Goal: Information Seeking & Learning: Check status

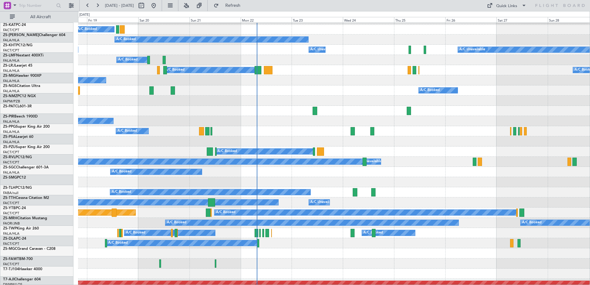
click at [289, 184] on div at bounding box center [333, 182] width 511 height 10
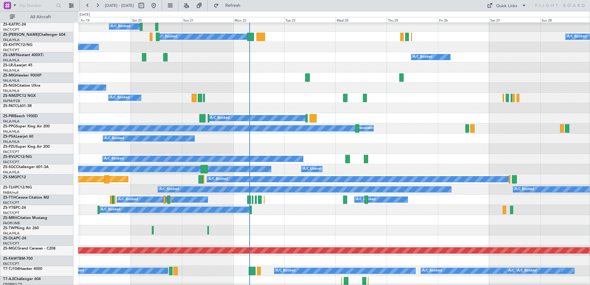
scroll to position [185, 0]
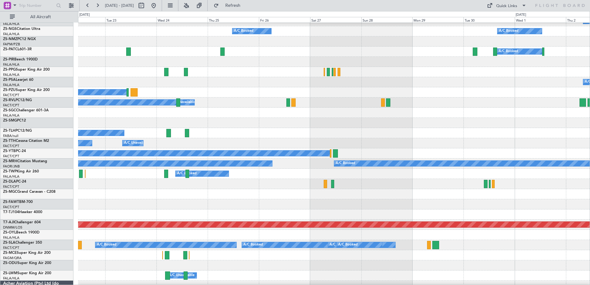
click at [214, 184] on div "A/C Booked" at bounding box center [333, 184] width 511 height 10
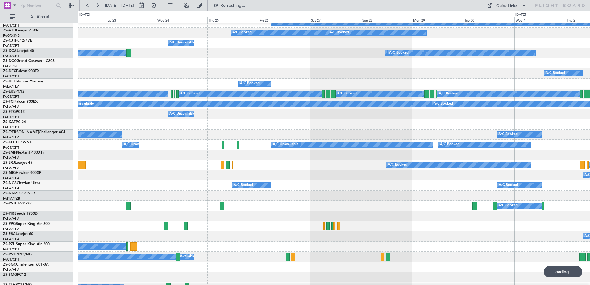
scroll to position [0, 0]
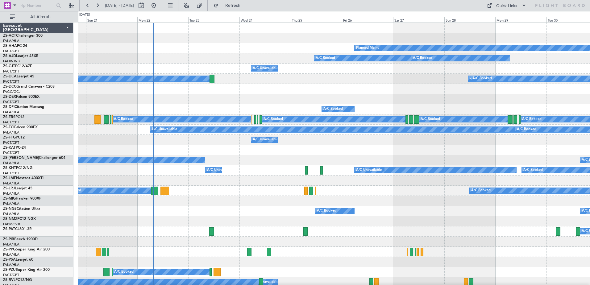
click at [70, 4] on button at bounding box center [71, 6] width 10 height 10
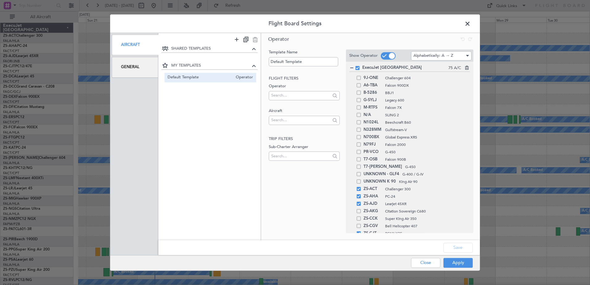
click at [146, 67] on div "General" at bounding box center [135, 67] width 47 height 21
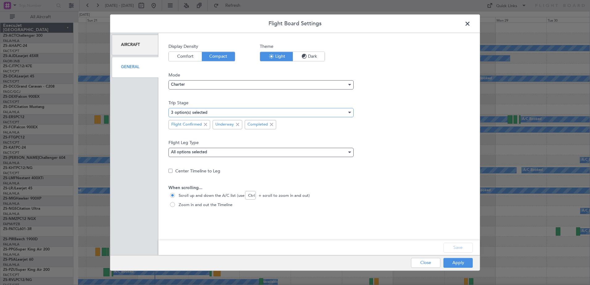
click at [234, 111] on div "3 option(s) selected" at bounding box center [259, 112] width 176 height 9
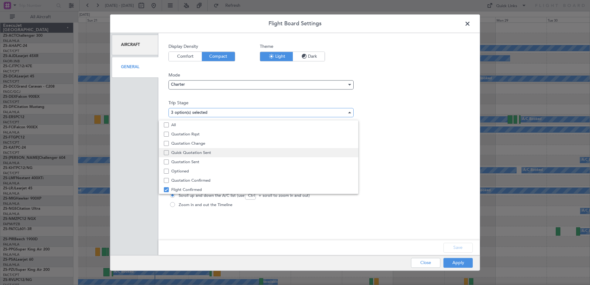
scroll to position [19, 0]
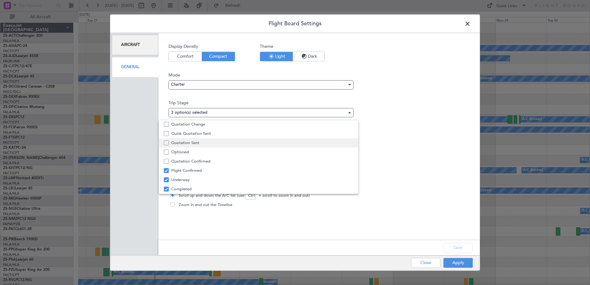
click at [212, 143] on span "Quotation Sent" at bounding box center [262, 142] width 182 height 9
click at [460, 246] on div at bounding box center [295, 142] width 590 height 285
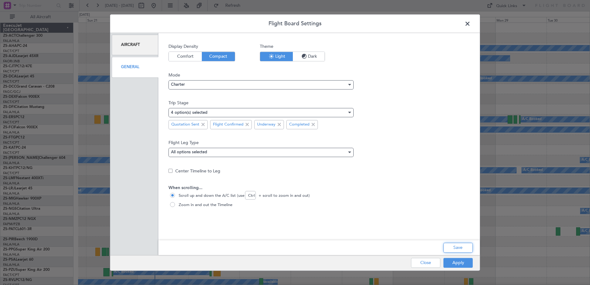
click at [460, 246] on button "Save" at bounding box center [457, 248] width 29 height 10
click at [461, 263] on button "Apply" at bounding box center [457, 263] width 29 height 10
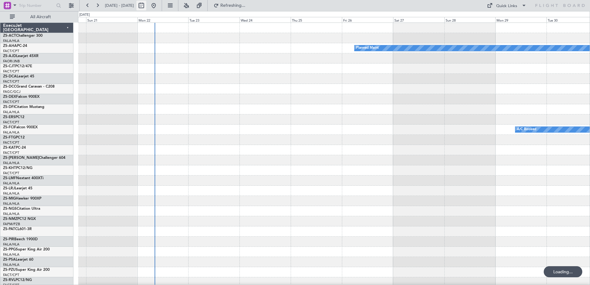
click at [146, 6] on button at bounding box center [141, 6] width 10 height 10
select select "9"
select select "2025"
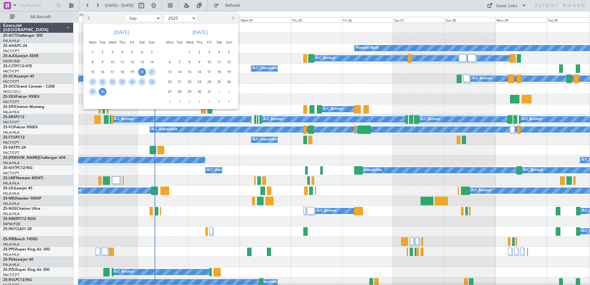
click at [217, 61] on span "11" at bounding box center [219, 62] width 8 height 8
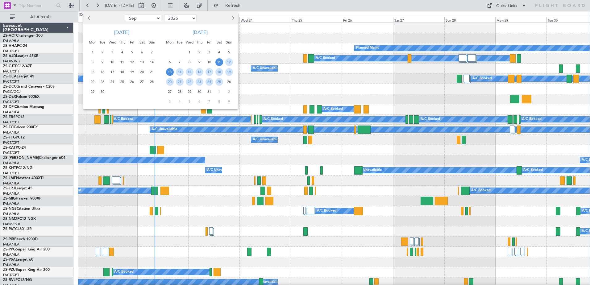
click at [171, 69] on span "13" at bounding box center [170, 72] width 8 height 8
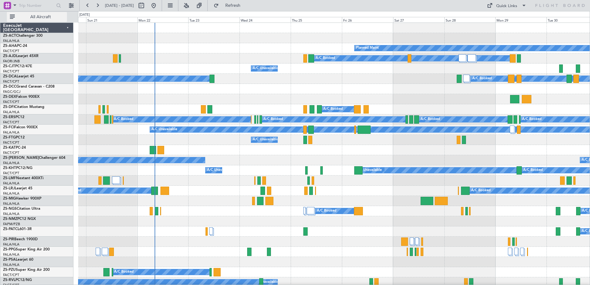
select select "10"
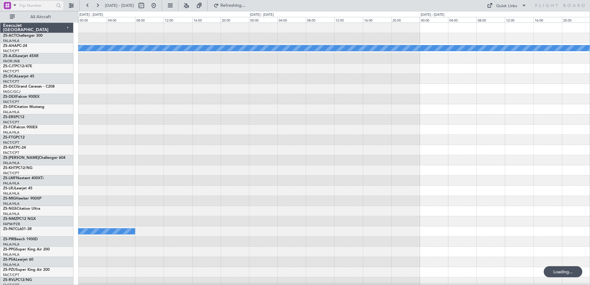
click at [8, 3] on div at bounding box center [7, 5] width 7 height 7
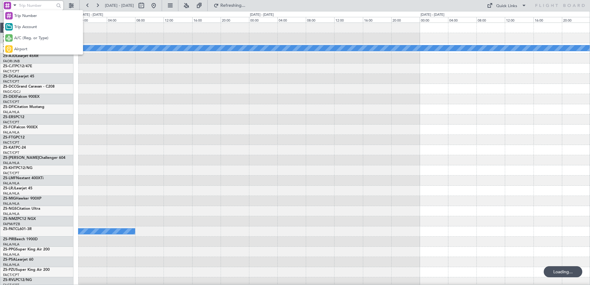
drag, startPoint x: 39, startPoint y: 39, endPoint x: 39, endPoint y: 35, distance: 3.1
click at [39, 38] on span "A/C (Reg. or Type)" at bounding box center [31, 38] width 34 height 6
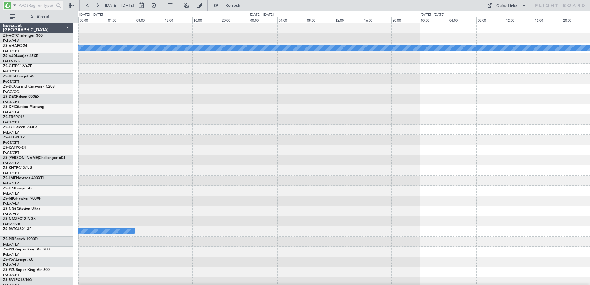
drag, startPoint x: 39, startPoint y: 35, endPoint x: 33, endPoint y: 5, distance: 31.2
click at [33, 5] on input "text" at bounding box center [36, 5] width 35 height 9
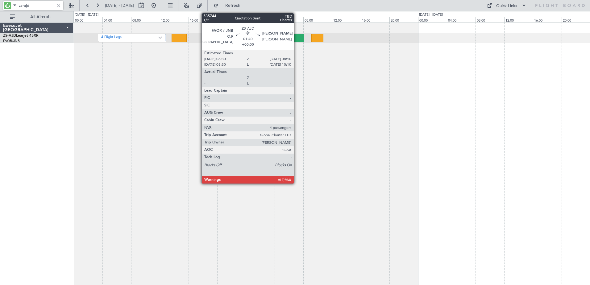
click at [296, 35] on div at bounding box center [298, 38] width 12 height 8
type input "zs-ajd"
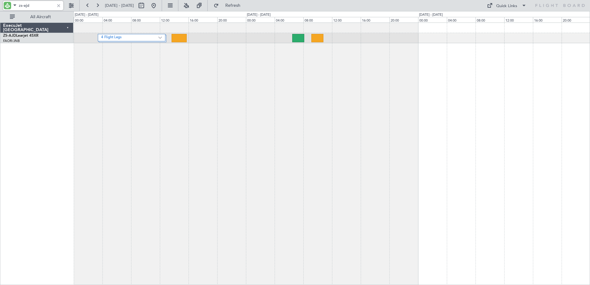
click at [57, 5] on div at bounding box center [58, 5] width 7 height 7
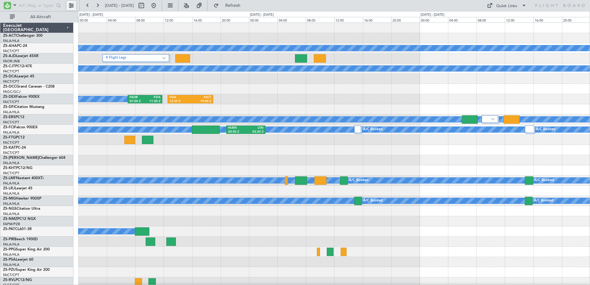
click at [70, 5] on button at bounding box center [71, 6] width 10 height 10
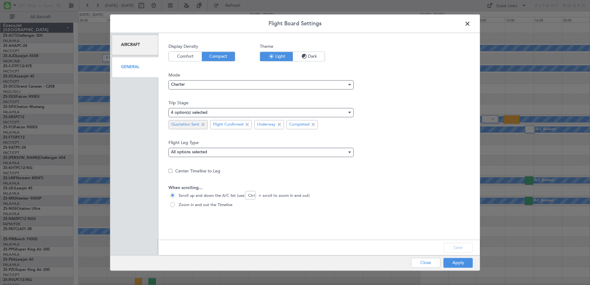
click at [205, 125] on span at bounding box center [202, 124] width 7 height 7
click at [455, 246] on button "Save" at bounding box center [457, 248] width 29 height 10
click at [457, 263] on button "Apply" at bounding box center [457, 263] width 29 height 10
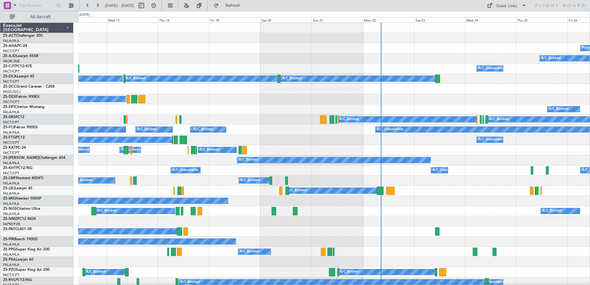
click at [341, 57] on div "A/C Booked A/C Booked" at bounding box center [333, 58] width 511 height 10
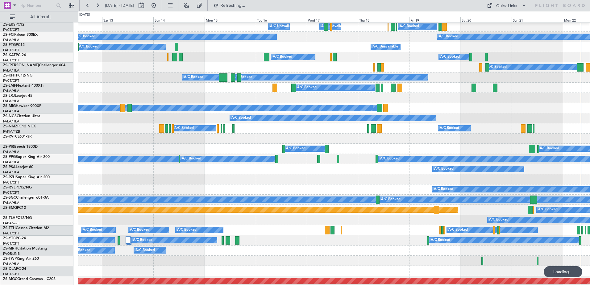
scroll to position [123, 0]
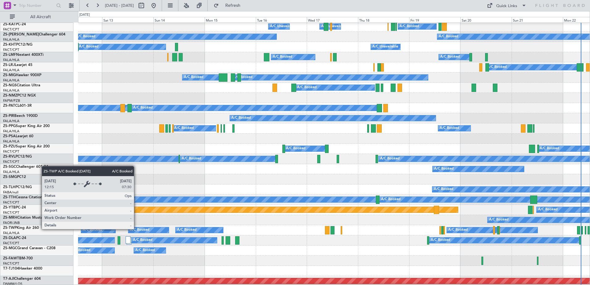
click at [138, 229] on div "A/C Booked" at bounding box center [139, 229] width 19 height 9
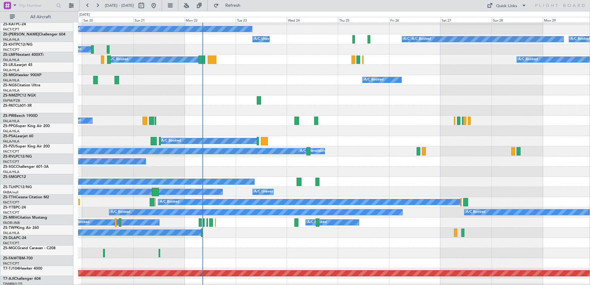
click at [156, 203] on div "A/C Booked Planned Maint Lanseria" at bounding box center [333, 202] width 511 height 10
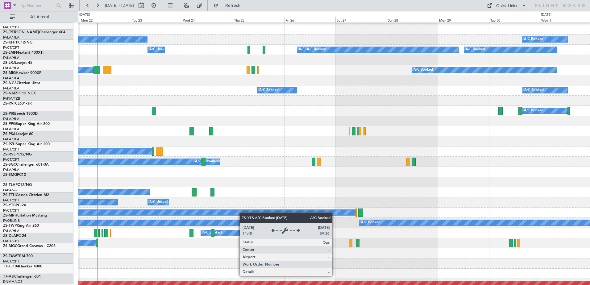
click at [225, 210] on div "A/C Booked" at bounding box center [204, 213] width 302 height 6
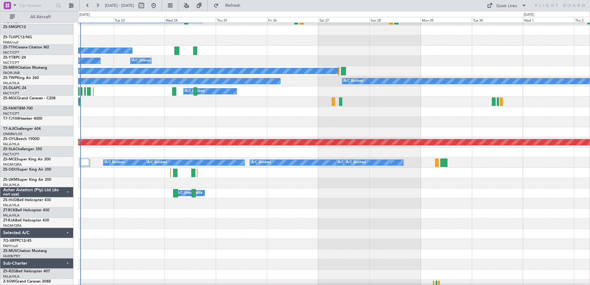
click at [116, 209] on div at bounding box center [333, 214] width 511 height 10
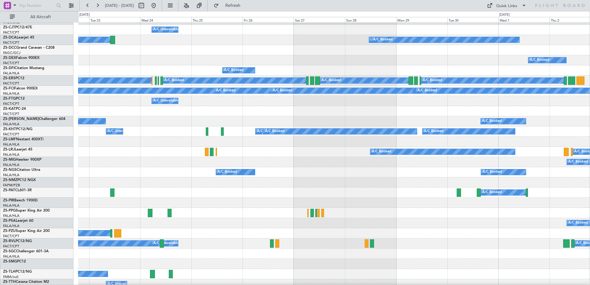
scroll to position [0, 0]
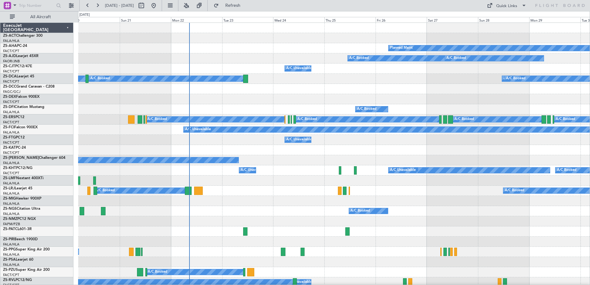
click at [337, 168] on div "A/C Booked A/C Booked A/C Unavailable A/C Unavailable A/C Unavailable" at bounding box center [333, 170] width 511 height 10
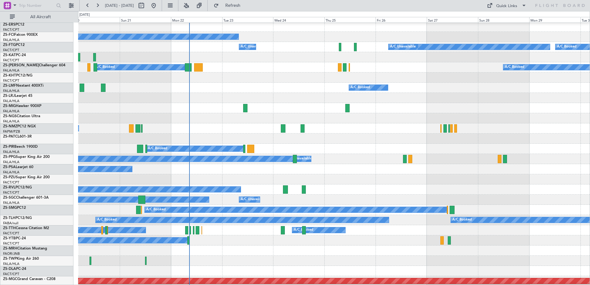
scroll to position [216, 0]
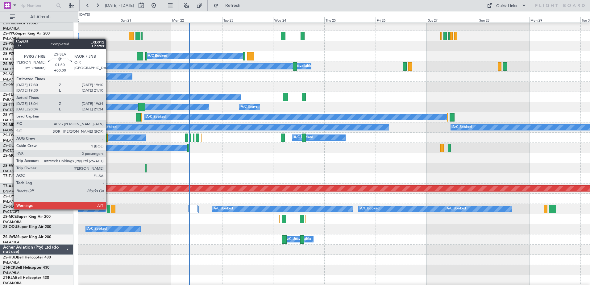
click at [109, 209] on div at bounding box center [108, 209] width 3 height 8
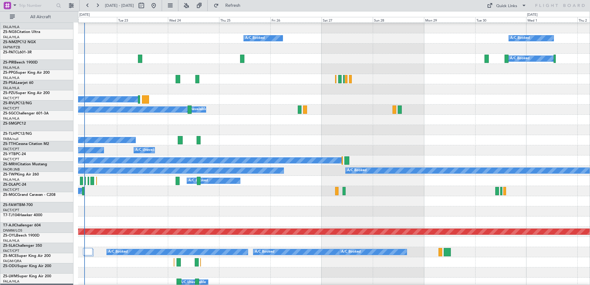
scroll to position [159, 0]
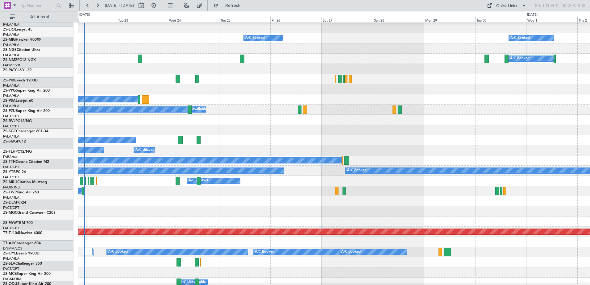
click at [385, 166] on div "A/C Booked Planned Maint Lanseria" at bounding box center [333, 160] width 511 height 10
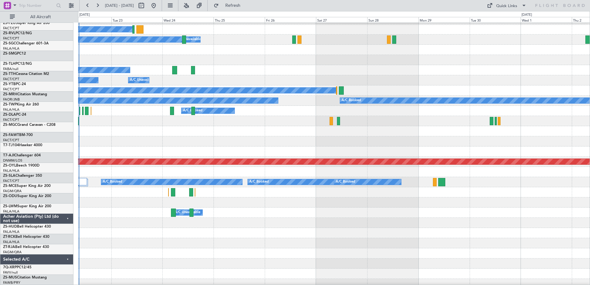
scroll to position [216, 0]
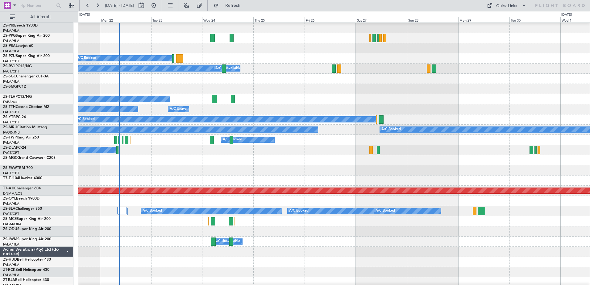
click at [176, 156] on div at bounding box center [333, 160] width 511 height 10
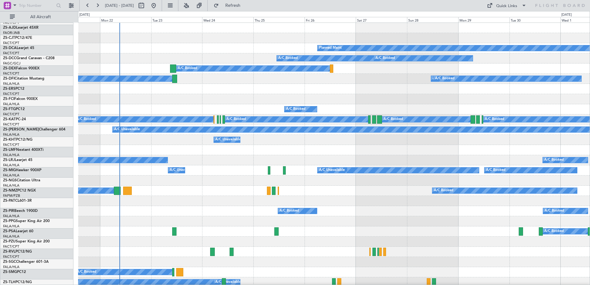
scroll to position [0, 0]
